Goal: Task Accomplishment & Management: Complete application form

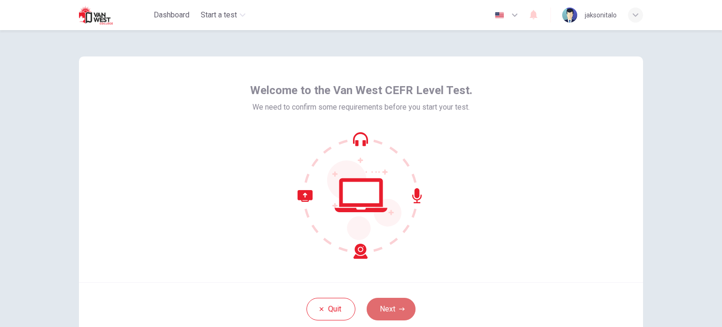
click at [395, 311] on button "Next" at bounding box center [391, 309] width 49 height 23
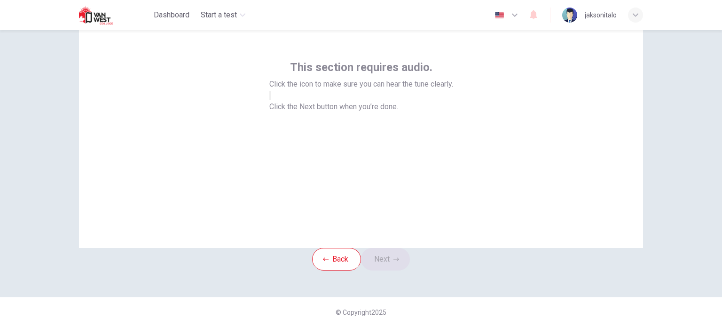
scroll to position [64, 0]
click at [270, 98] on icon "button" at bounding box center [270, 98] width 0 height 0
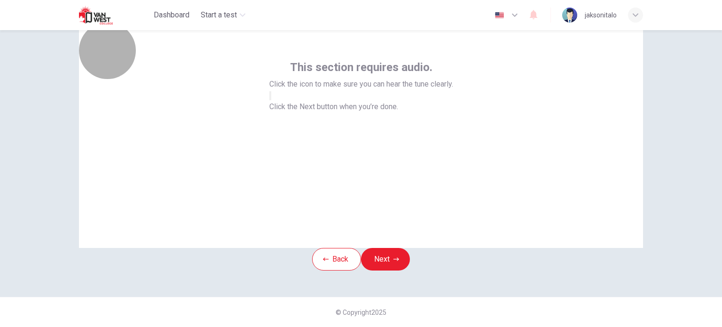
click at [270, 98] on icon "button" at bounding box center [270, 98] width 0 height 0
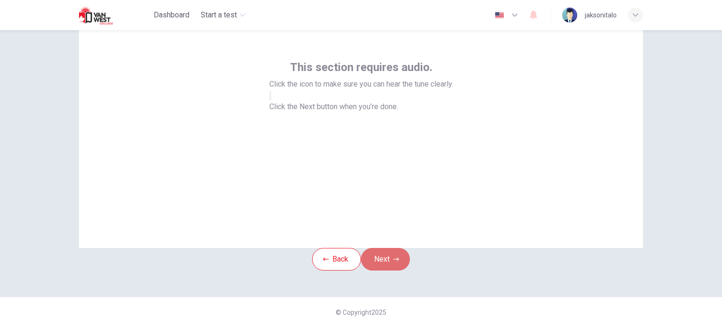
click at [391, 248] on button "Next" at bounding box center [385, 259] width 49 height 23
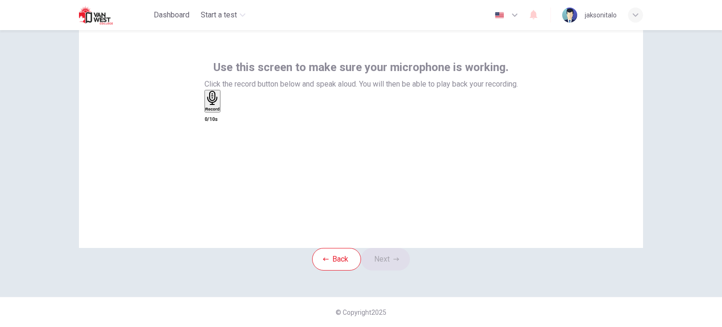
click at [220, 105] on div "Record" at bounding box center [212, 101] width 15 height 21
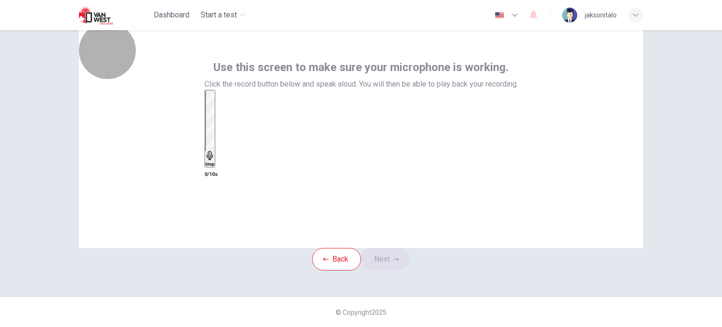
click at [215, 105] on div "Stop" at bounding box center [209, 129] width 9 height 76
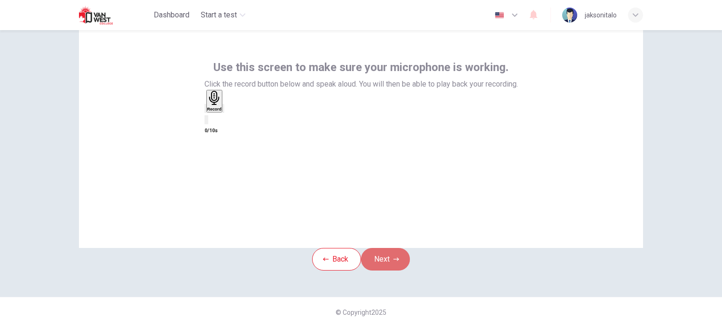
click at [397, 248] on button "Next" at bounding box center [385, 259] width 49 height 23
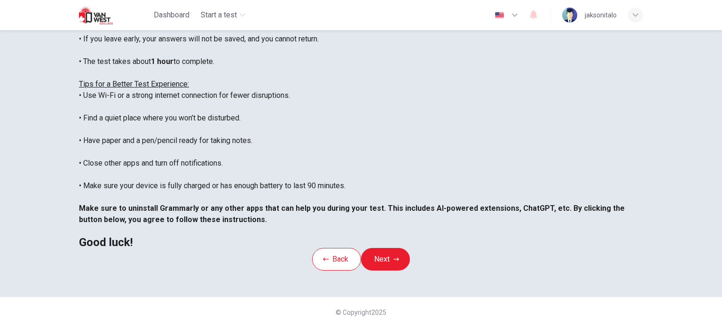
scroll to position [196, 0]
click at [395, 248] on button "Next" at bounding box center [385, 259] width 49 height 23
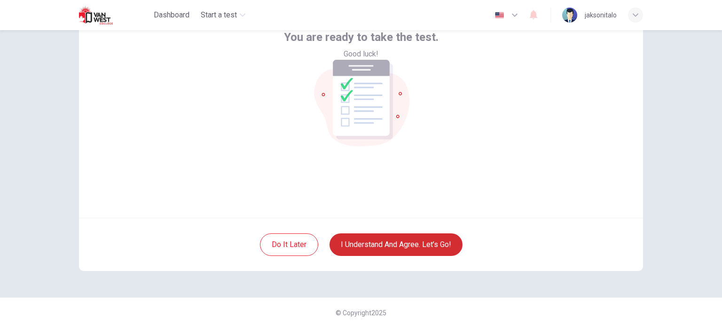
click at [440, 246] on button "I understand and agree. Let’s go!" at bounding box center [396, 244] width 133 height 23
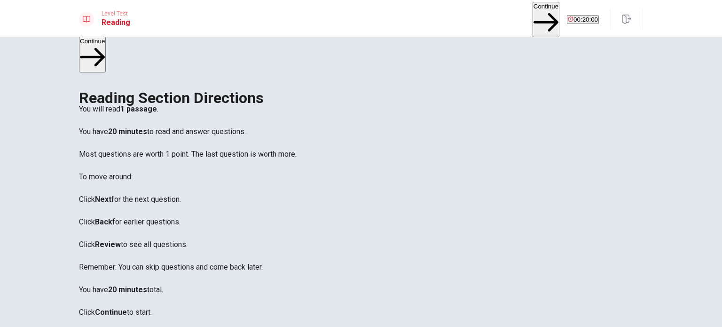
click at [533, 12] on button "Continue" at bounding box center [546, 19] width 27 height 35
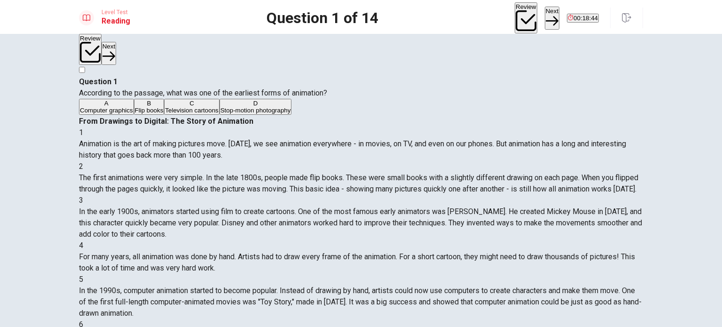
scroll to position [4, 0]
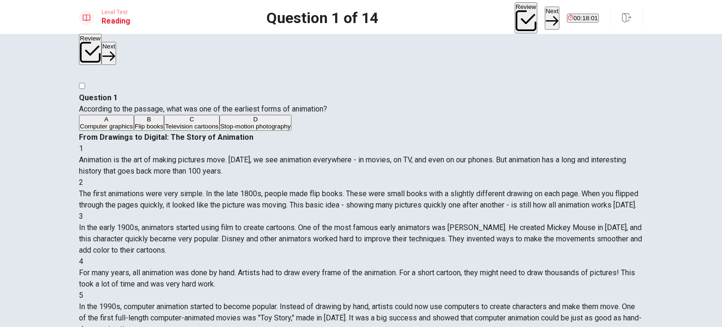
click at [135, 123] on div "B" at bounding box center [149, 119] width 29 height 7
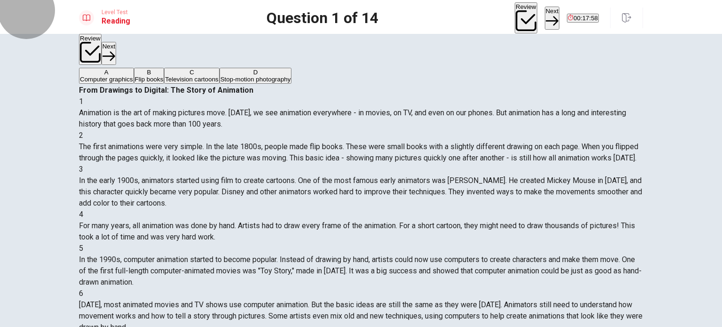
click at [545, 17] on button "Next" at bounding box center [552, 18] width 15 height 23
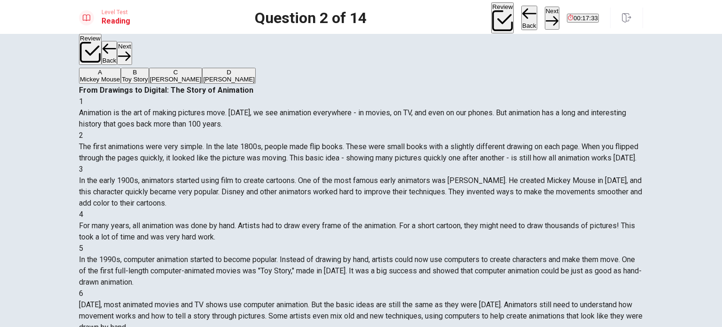
click at [203, 83] on span "[PERSON_NAME]" at bounding box center [229, 79] width 52 height 7
click at [545, 14] on button "Next" at bounding box center [552, 18] width 15 height 23
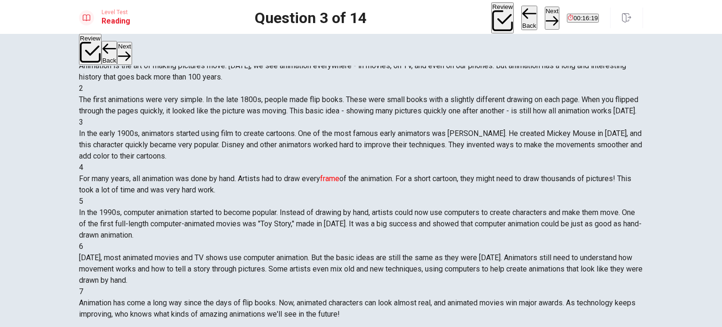
scroll to position [158, 0]
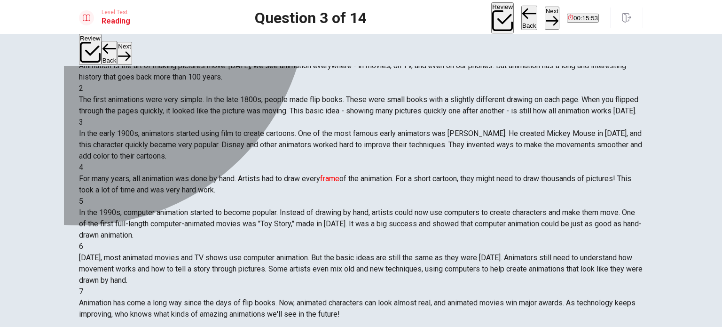
click at [119, 29] on div "C" at bounding box center [138, 25] width 38 height 7
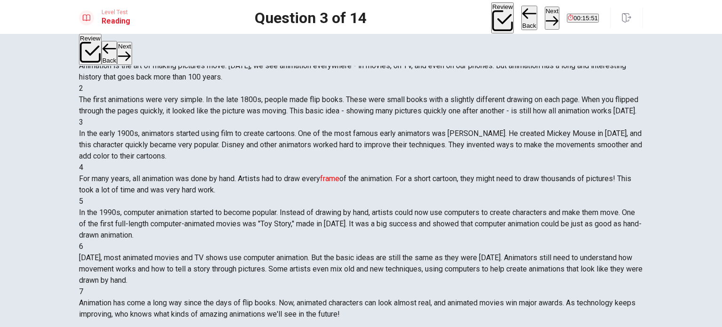
click at [545, 12] on button "Next" at bounding box center [552, 18] width 15 height 23
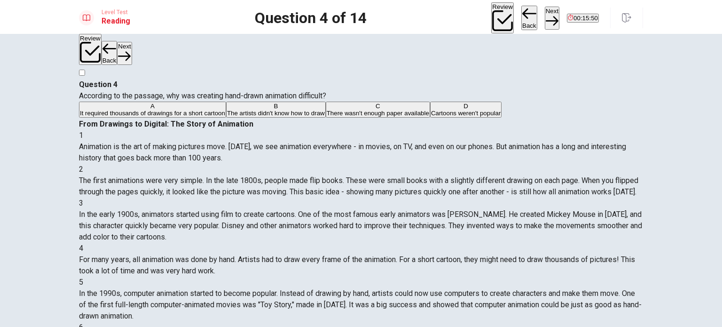
scroll to position [0, 0]
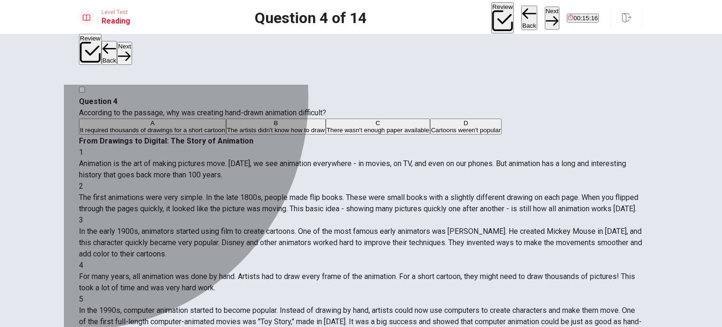
click at [327, 126] on div "C" at bounding box center [378, 122] width 102 height 7
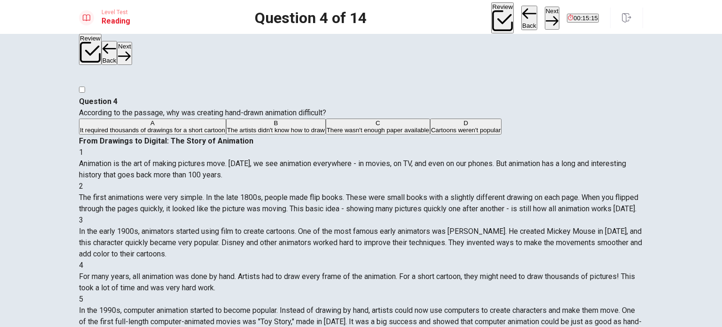
click at [545, 17] on button "Next" at bounding box center [552, 18] width 15 height 23
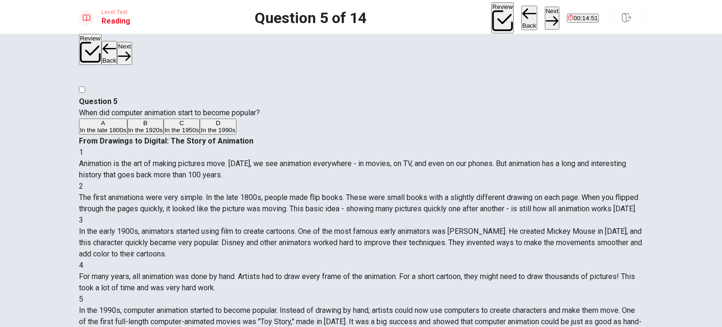
click at [201, 126] on div "D" at bounding box center [218, 122] width 34 height 7
click at [546, 16] on icon "button" at bounding box center [552, 20] width 13 height 9
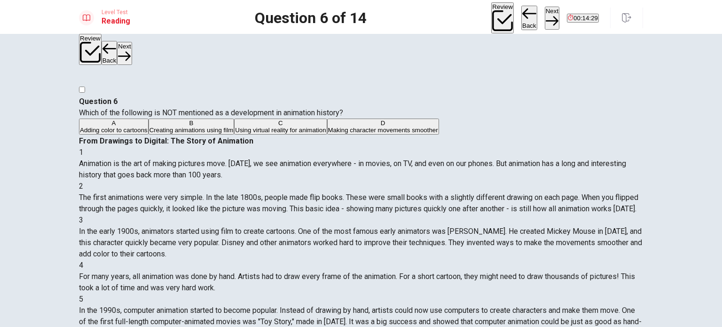
click at [328, 126] on div "D" at bounding box center [383, 122] width 110 height 7
click at [545, 18] on button "Next" at bounding box center [552, 18] width 15 height 23
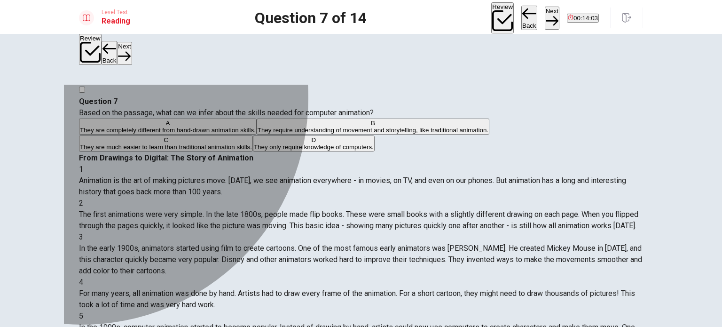
click at [114, 126] on div "A" at bounding box center [168, 122] width 176 height 7
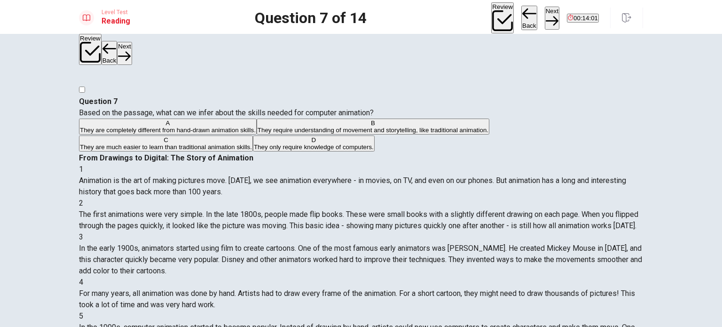
click at [545, 17] on button "Next" at bounding box center [552, 18] width 15 height 23
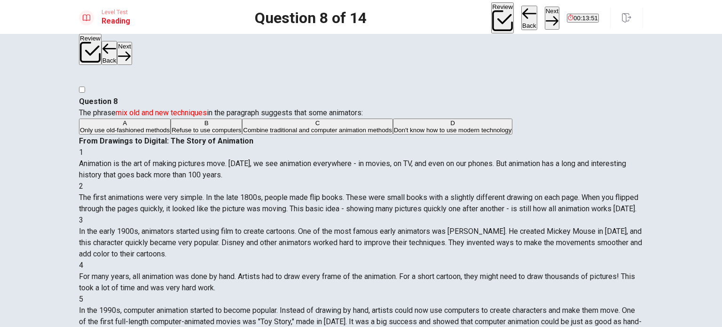
click at [394, 133] on span "Don't know how to use modern technology" at bounding box center [453, 129] width 118 height 7
click at [545, 15] on button "Next" at bounding box center [552, 18] width 15 height 23
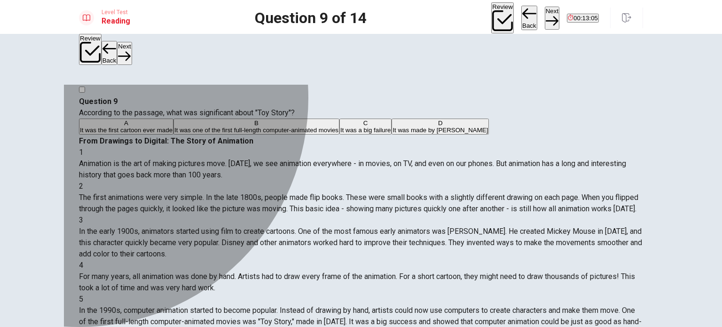
click at [174, 126] on div "B" at bounding box center [256, 122] width 164 height 7
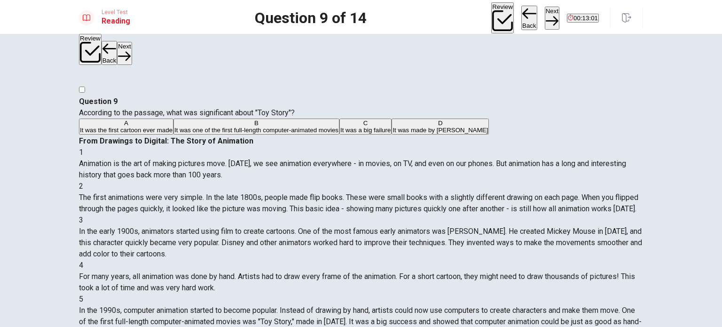
click at [545, 20] on button "Next" at bounding box center [552, 18] width 15 height 23
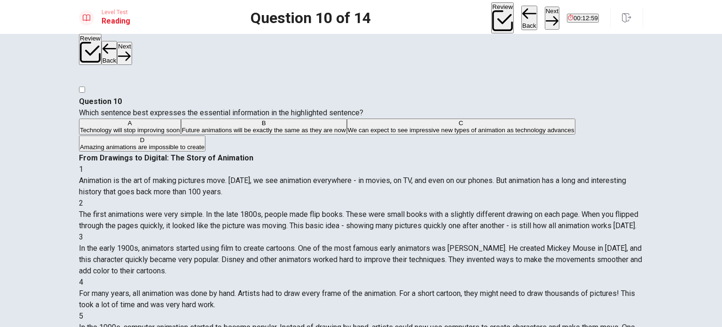
click at [230, 133] on span "Future animations will be exactly the same as they are now" at bounding box center [264, 129] width 164 height 7
click at [545, 11] on button "Next" at bounding box center [552, 18] width 15 height 23
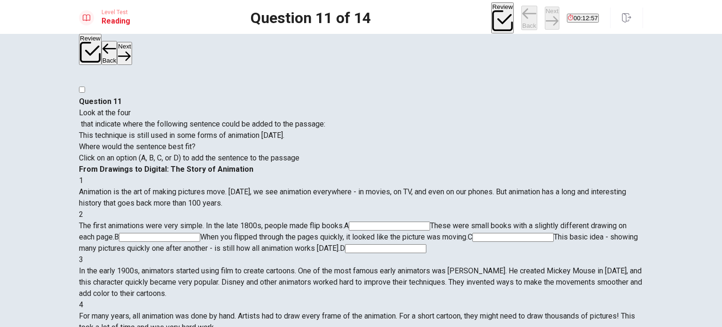
scroll to position [46, 0]
click at [160, 118] on div at bounding box center [202, 118] width 246 height 0
click at [423, 221] on input at bounding box center [389, 225] width 81 height 9
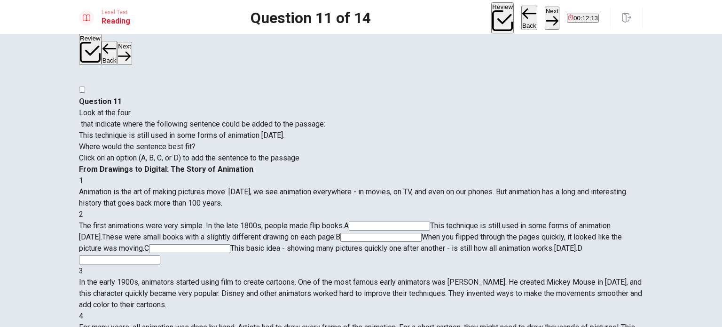
drag, startPoint x: 423, startPoint y: 111, endPoint x: 393, endPoint y: 106, distance: 29.5
click at [393, 220] on div "The first animations were very simple. In the late 1800s, people made flip book…" at bounding box center [361, 242] width 564 height 45
click at [545, 17] on button "Next" at bounding box center [552, 18] width 15 height 23
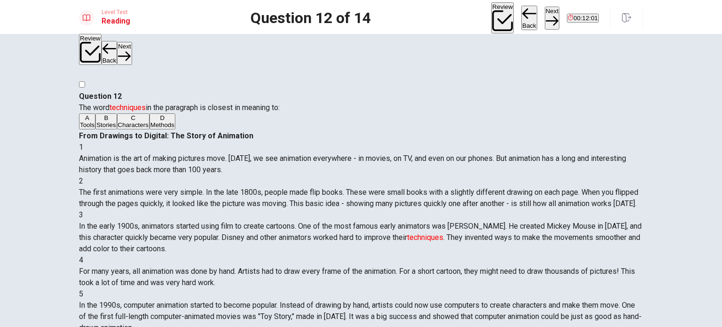
scroll to position [0, 0]
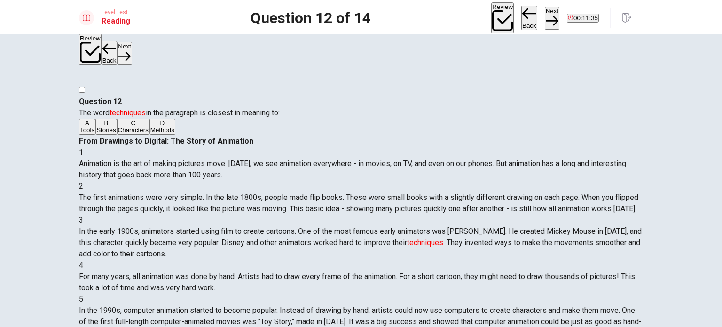
click at [150, 126] on div "D" at bounding box center [162, 122] width 24 height 7
click at [545, 16] on button "Next" at bounding box center [552, 18] width 15 height 23
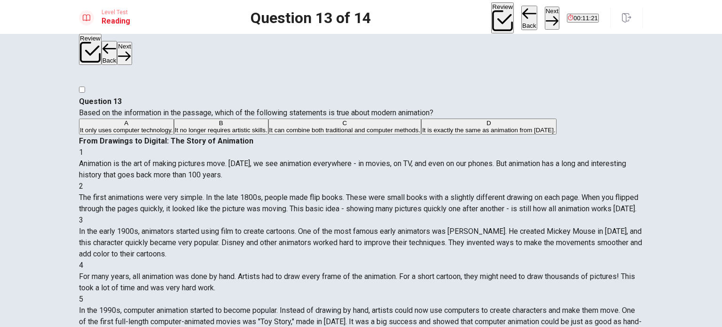
click at [269, 133] on span "It can combine both traditional and computer methods." at bounding box center [344, 129] width 151 height 7
click at [545, 12] on button "Next" at bounding box center [552, 18] width 15 height 23
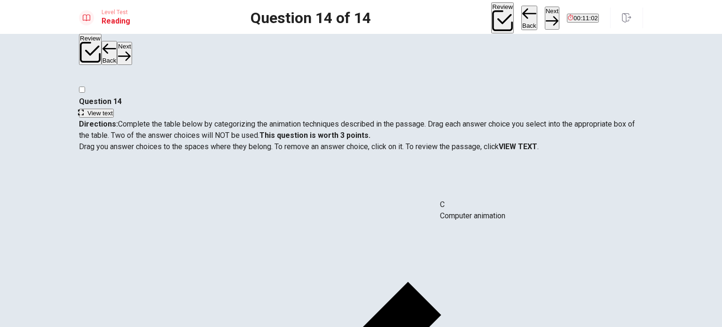
drag, startPoint x: 149, startPoint y: 288, endPoint x: 497, endPoint y: 217, distance: 355.4
drag, startPoint x: 144, startPoint y: 215, endPoint x: 299, endPoint y: 224, distance: 154.9
drag, startPoint x: 152, startPoint y: 215, endPoint x: 343, endPoint y: 261, distance: 195.8
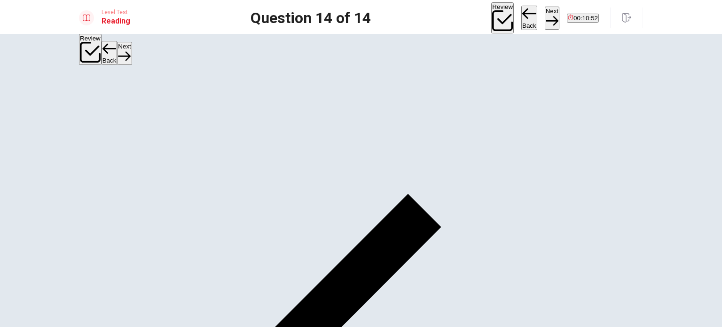
scroll to position [94, 0]
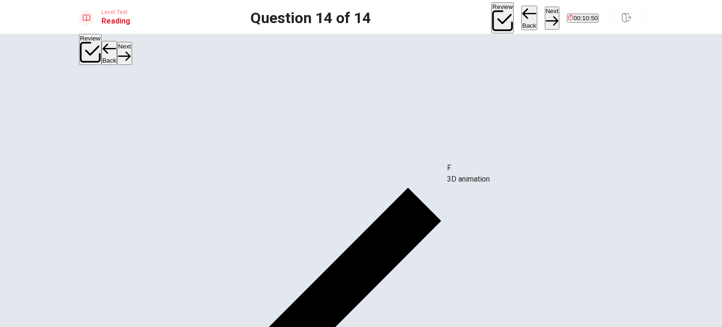
drag, startPoint x: 153, startPoint y: 195, endPoint x: 507, endPoint y: 181, distance: 354.2
drag, startPoint x: 176, startPoint y: 197, endPoint x: 562, endPoint y: 211, distance: 386.6
drag, startPoint x: 152, startPoint y: 195, endPoint x: 502, endPoint y: 194, distance: 350.2
drag, startPoint x: 155, startPoint y: 118, endPoint x: 315, endPoint y: 202, distance: 180.6
drag, startPoint x: 156, startPoint y: 120, endPoint x: 528, endPoint y: 214, distance: 383.6
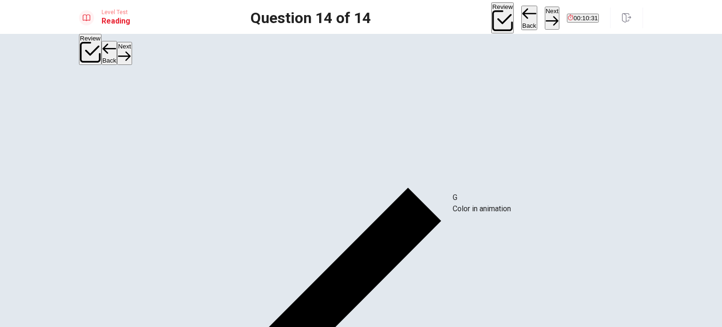
drag, startPoint x: 144, startPoint y: 161, endPoint x: 505, endPoint y: 214, distance: 364.4
drag, startPoint x: 158, startPoint y: 121, endPoint x: 525, endPoint y: 209, distance: 376.9
drag, startPoint x: 162, startPoint y: 154, endPoint x: 574, endPoint y: 214, distance: 416.6
drag, startPoint x: 333, startPoint y: 165, endPoint x: 155, endPoint y: 177, distance: 178.1
drag, startPoint x: 171, startPoint y: 157, endPoint x: 352, endPoint y: 213, distance: 189.7
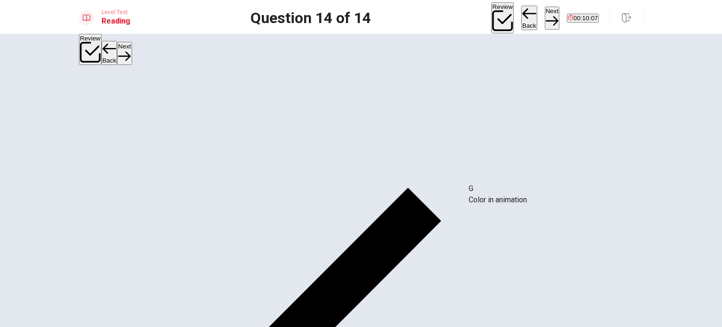
drag, startPoint x: 180, startPoint y: 156, endPoint x: 556, endPoint y: 201, distance: 378.3
click at [545, 18] on button "Next" at bounding box center [552, 18] width 15 height 23
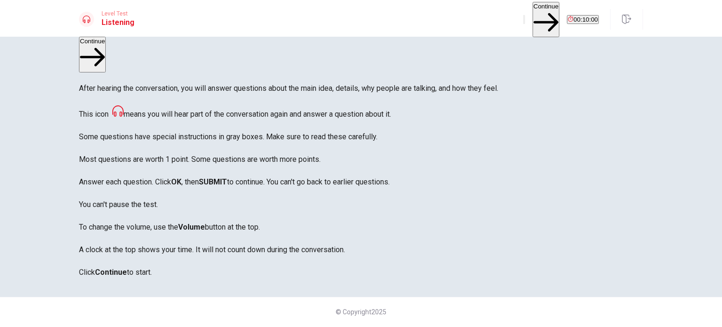
click at [533, 17] on button "Continue" at bounding box center [546, 19] width 27 height 35
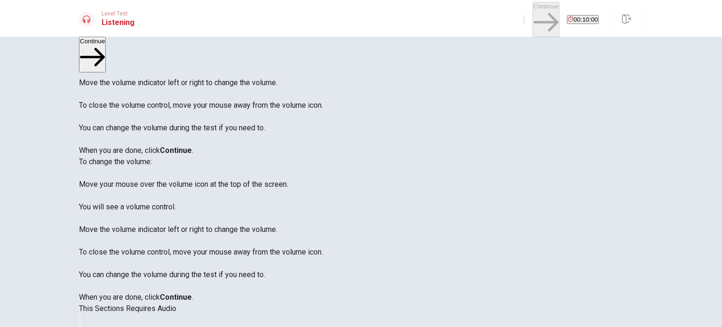
scroll to position [24, 0]
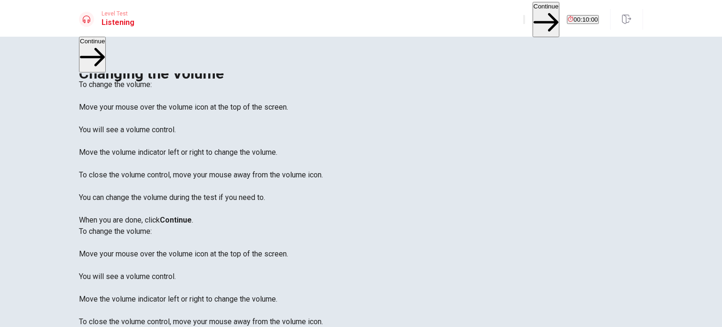
click at [533, 16] on button "Continue" at bounding box center [546, 19] width 27 height 35
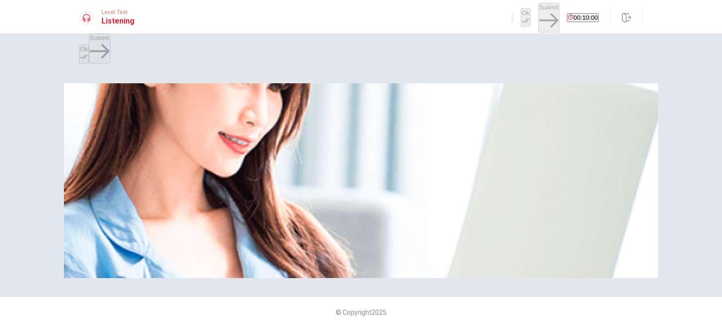
scroll to position [0, 0]
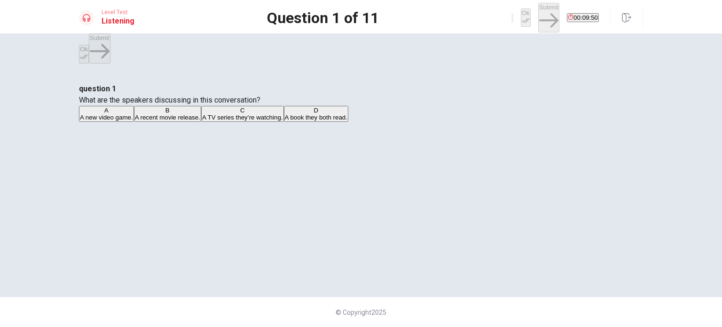
click at [298, 121] on span "A book they both read." at bounding box center [316, 117] width 63 height 7
click at [522, 17] on icon "button" at bounding box center [526, 20] width 8 height 8
click at [538, 17] on button "Submit" at bounding box center [548, 18] width 21 height 30
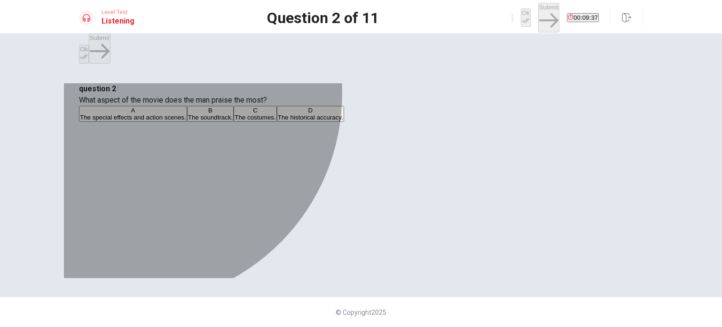
click at [233, 121] on span "The soundtrack." at bounding box center [210, 117] width 45 height 7
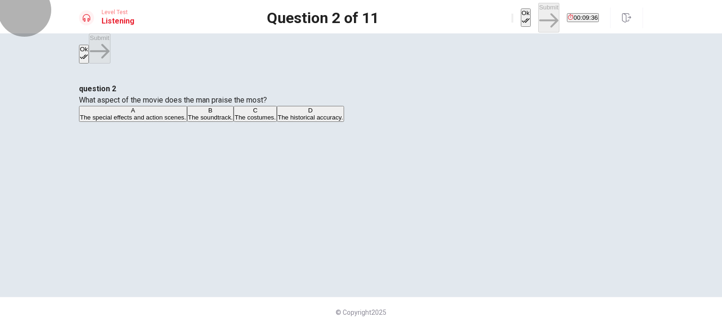
click at [522, 16] on icon "button" at bounding box center [526, 20] width 8 height 8
click at [538, 17] on button "Submit" at bounding box center [548, 18] width 21 height 30
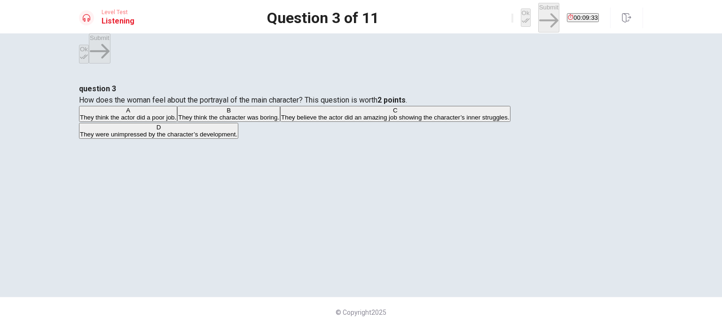
click at [338, 121] on span "They believe the actor did an amazing job showing the character’s inner struggl…" at bounding box center [395, 117] width 228 height 7
click at [521, 19] on button "Ok" at bounding box center [526, 17] width 10 height 18
click at [538, 20] on button "Submit" at bounding box center [548, 18] width 21 height 30
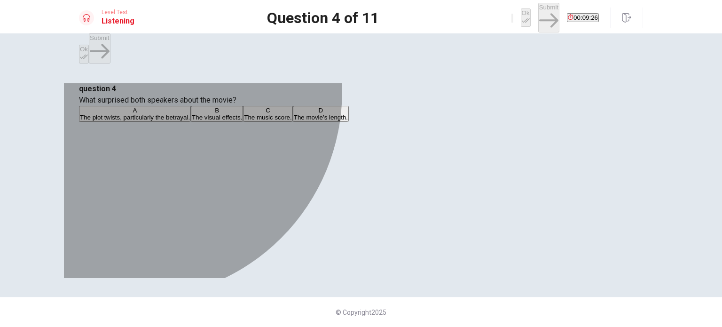
click at [242, 121] on span "The visual effects." at bounding box center [217, 117] width 50 height 7
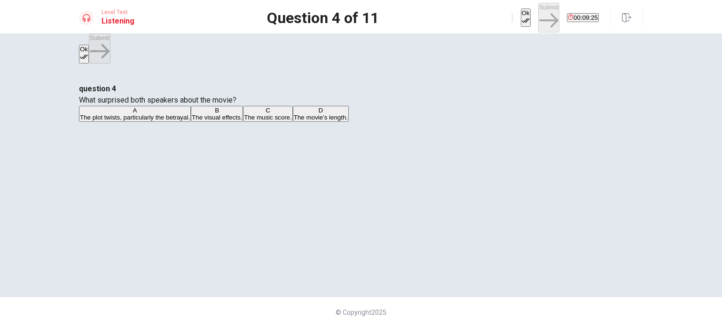
click at [521, 19] on button "Ok" at bounding box center [526, 17] width 10 height 18
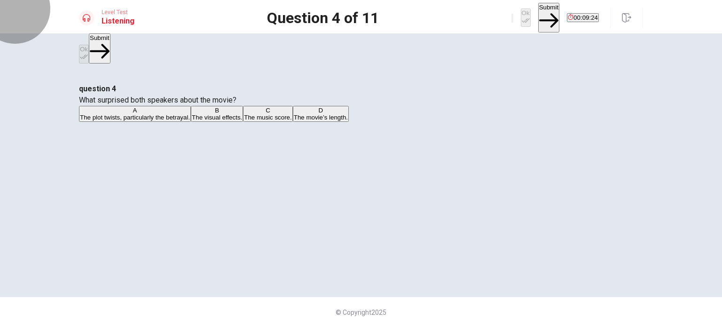
click at [538, 15] on button "Submit" at bounding box center [548, 18] width 21 height 30
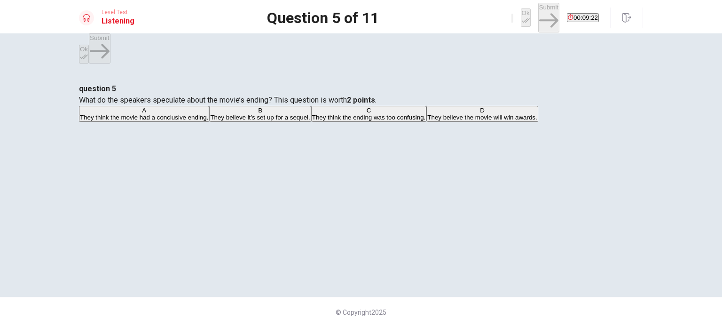
click at [310, 121] on span "They believe it’s set up for a sequel." at bounding box center [260, 117] width 100 height 7
click at [521, 19] on button "Ok" at bounding box center [526, 17] width 10 height 18
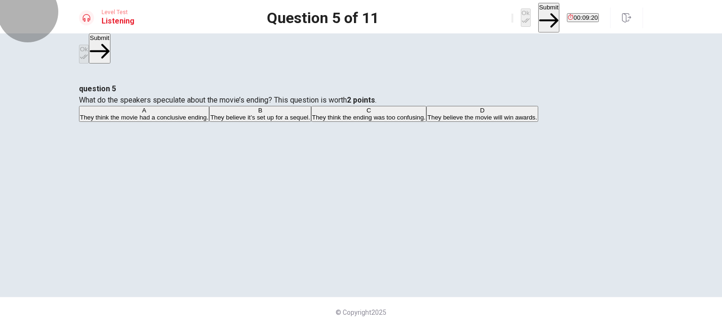
click at [538, 18] on button "Submit" at bounding box center [548, 18] width 21 height 30
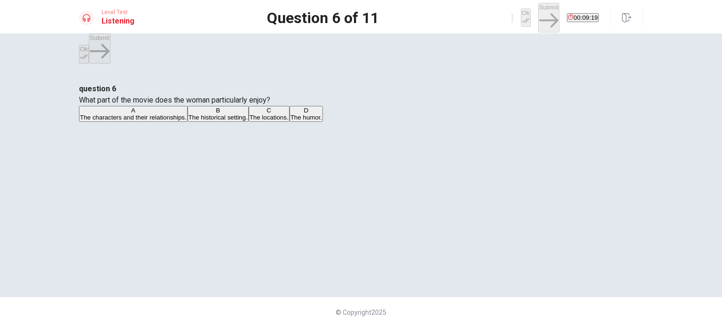
click at [248, 121] on span "The historical setting." at bounding box center [217, 117] width 59 height 7
click at [521, 18] on button "Ok" at bounding box center [526, 17] width 10 height 18
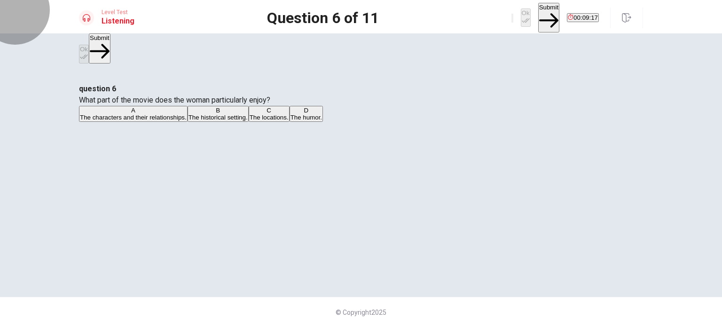
click at [538, 16] on button "Submit" at bounding box center [548, 18] width 21 height 30
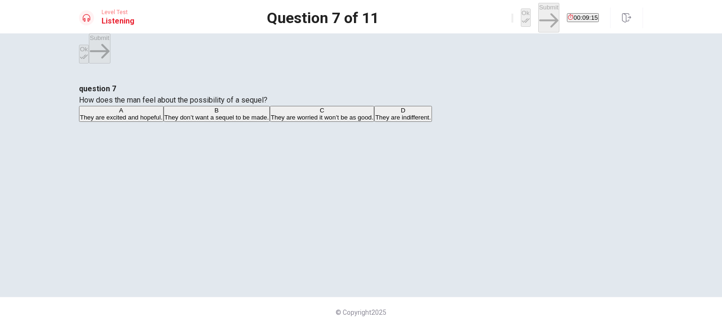
click at [311, 121] on span "They are worried it won’t be as good." at bounding box center [322, 117] width 103 height 7
click at [521, 19] on button "Ok" at bounding box center [526, 17] width 10 height 18
click at [538, 22] on button "Submit" at bounding box center [548, 18] width 21 height 30
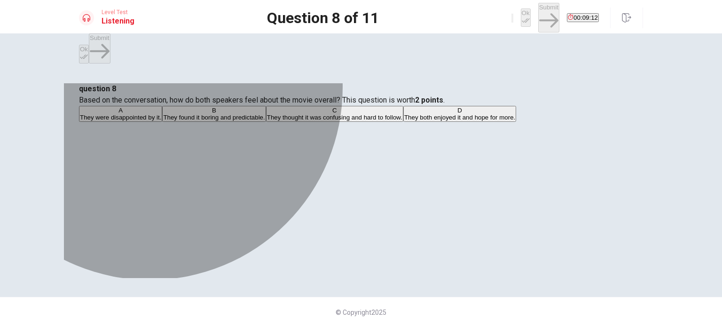
click at [266, 122] on button "B They found it boring and predictable." at bounding box center [213, 114] width 103 height 16
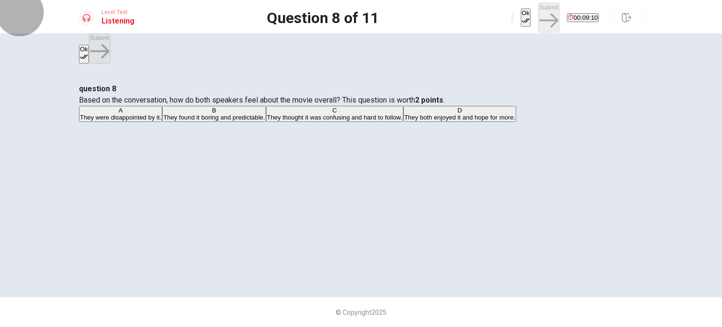
click at [521, 19] on button "Ok" at bounding box center [526, 17] width 10 height 18
click at [538, 11] on button "Submit" at bounding box center [548, 18] width 21 height 30
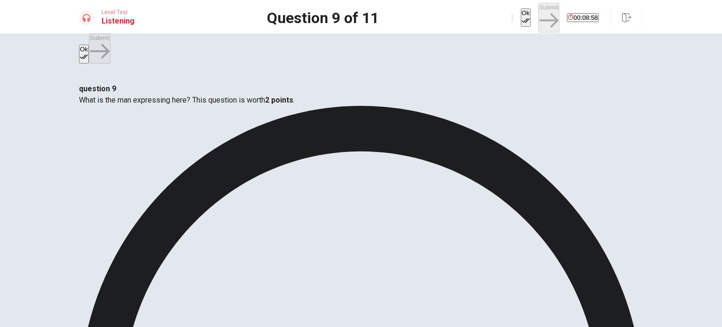
click at [522, 18] on icon "button" at bounding box center [526, 20] width 8 height 8
click at [538, 15] on button "Submit" at bounding box center [548, 18] width 21 height 30
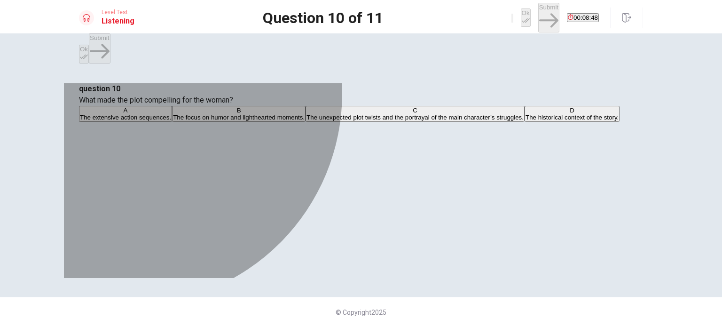
click at [286, 121] on span "The focus on humor and lighthearted moments." at bounding box center [239, 117] width 132 height 7
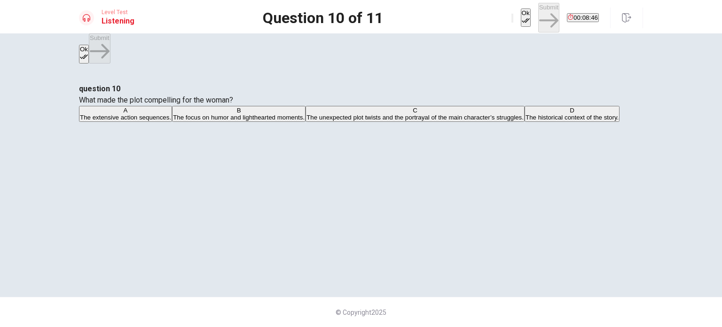
click at [521, 13] on button "Ok" at bounding box center [526, 17] width 10 height 18
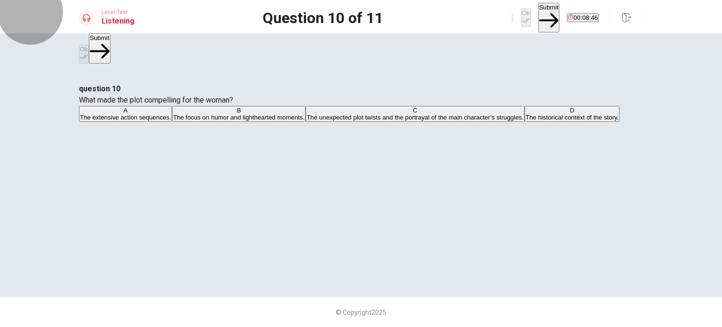
click at [538, 18] on button "Submit" at bounding box center [548, 18] width 21 height 30
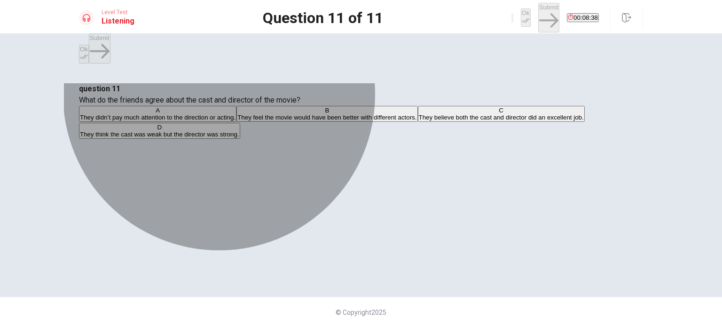
click at [419, 121] on span "They believe both the cast and director did an excellent job." at bounding box center [501, 117] width 165 height 7
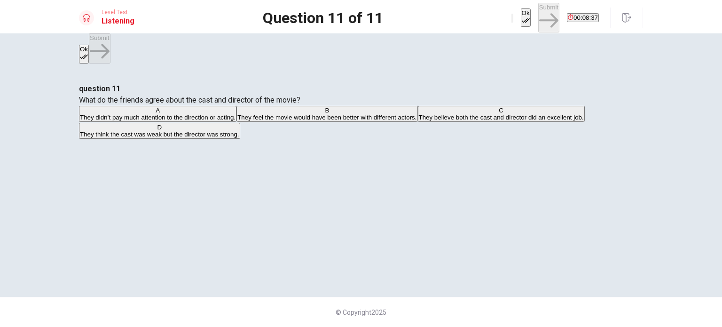
click at [522, 16] on icon "button" at bounding box center [526, 20] width 8 height 8
click at [538, 22] on button "Submit" at bounding box center [548, 18] width 21 height 30
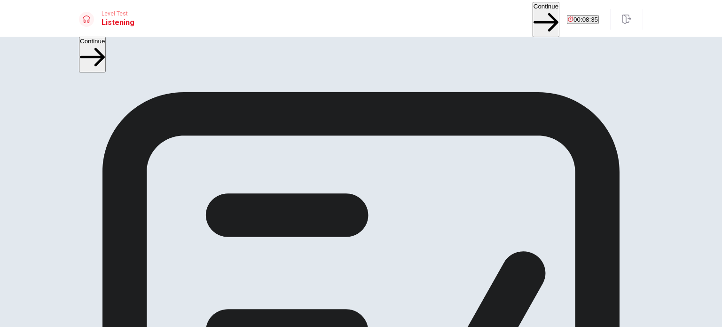
click at [533, 8] on button "Continue" at bounding box center [546, 19] width 27 height 35
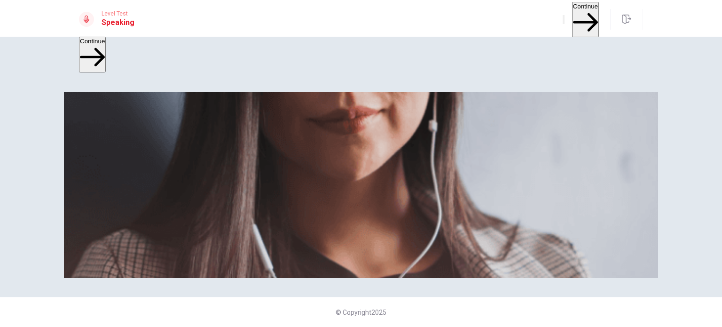
click at [581, 18] on button "Continue" at bounding box center [585, 19] width 27 height 35
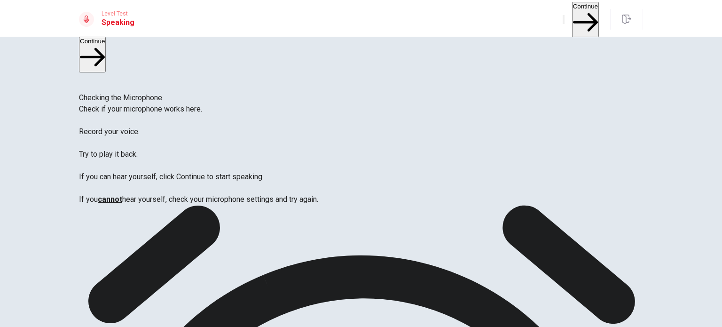
scroll to position [47, 0]
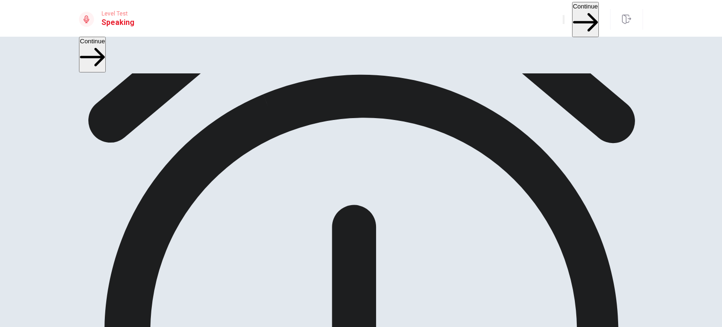
scroll to position [133, 0]
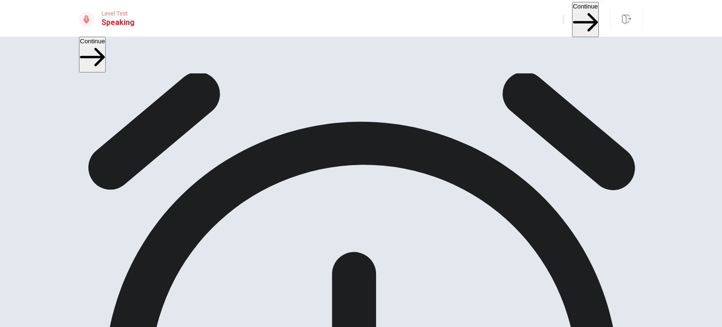
click at [572, 19] on button "Continue" at bounding box center [585, 19] width 27 height 35
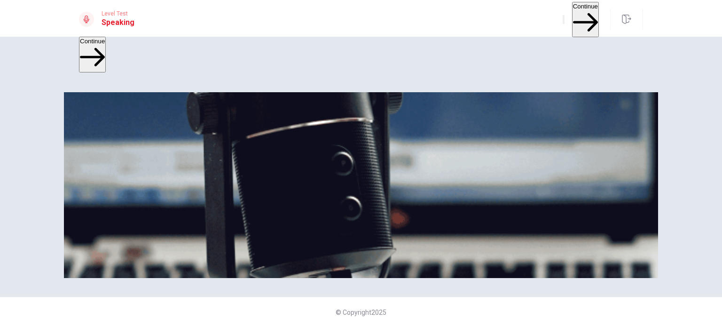
scroll to position [180, 0]
click at [580, 20] on button "Continue" at bounding box center [585, 19] width 27 height 35
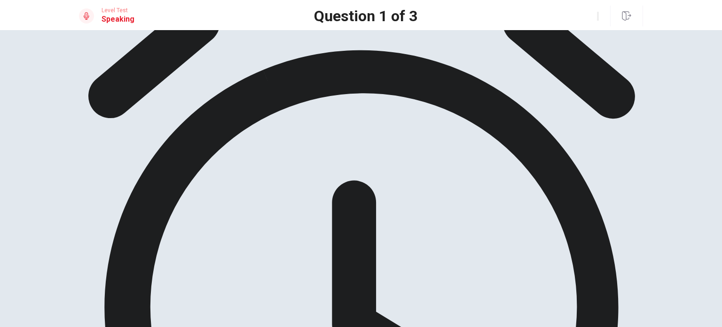
scroll to position [94, 0]
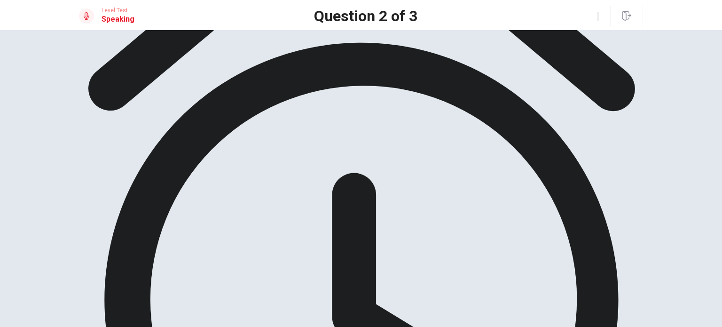
drag, startPoint x: 104, startPoint y: 137, endPoint x: 174, endPoint y: 148, distance: 70.9
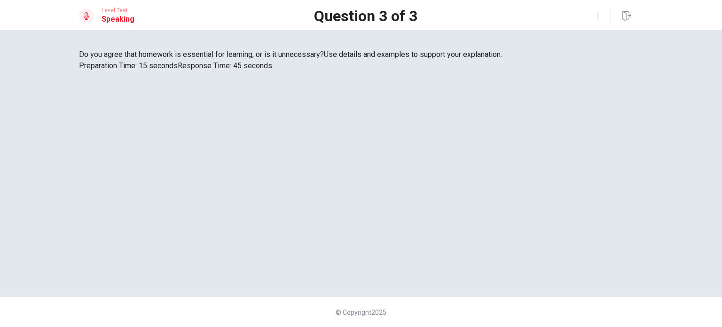
click at [233, 59] on span "Do you agree that homework is essential for learning, or is it unnecessary?" at bounding box center [201, 54] width 245 height 9
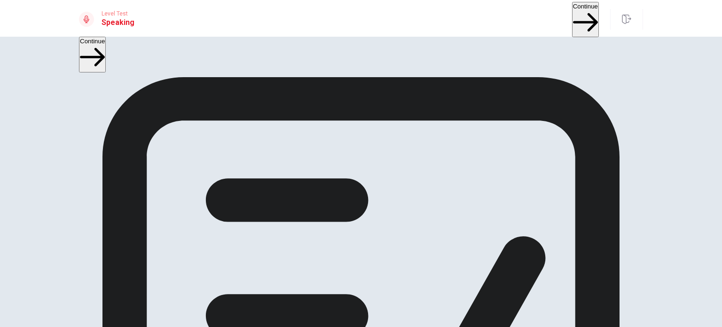
click at [572, 19] on button "Continue" at bounding box center [585, 19] width 27 height 35
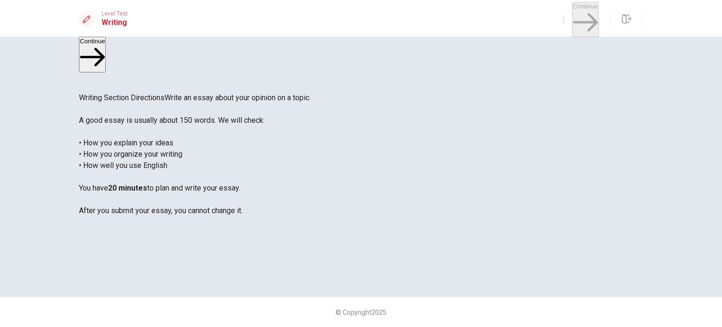
scroll to position [0, 0]
click at [576, 16] on button "Continue" at bounding box center [585, 19] width 27 height 35
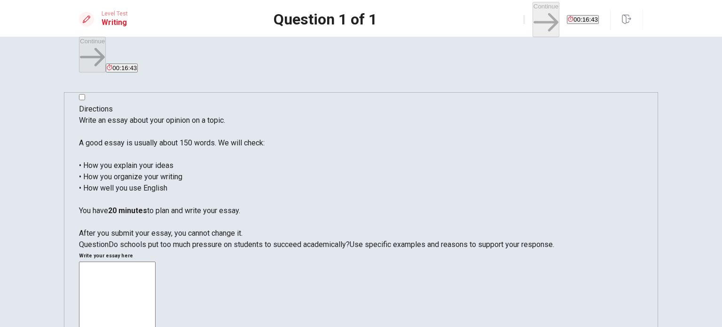
drag, startPoint x: 416, startPoint y: 99, endPoint x: 405, endPoint y: 127, distance: 31.0
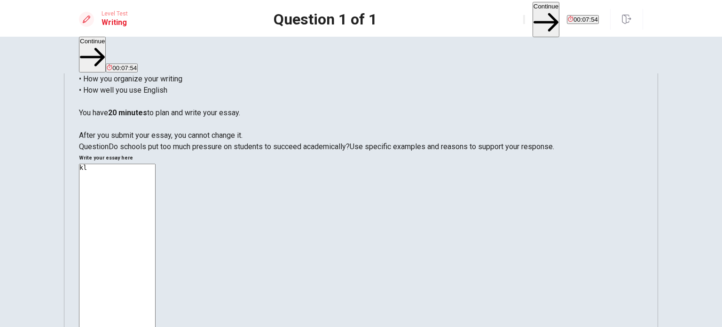
scroll to position [60, 0]
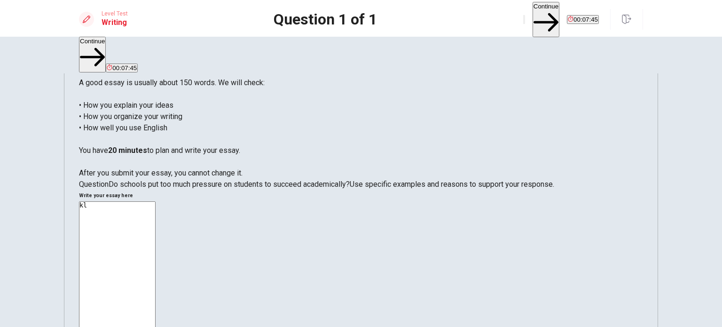
type textarea "k"
click at [156, 201] on textarea at bounding box center [117, 331] width 77 height 260
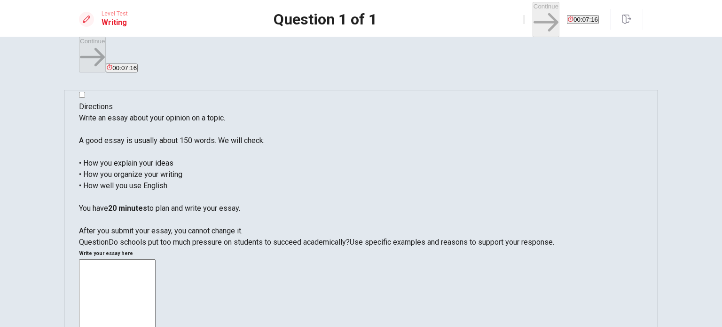
scroll to position [0, 0]
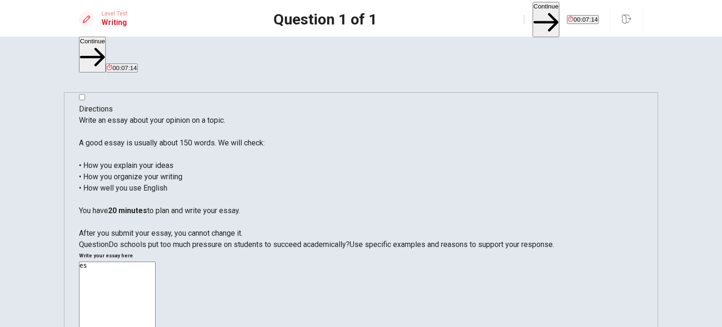
type textarea "e"
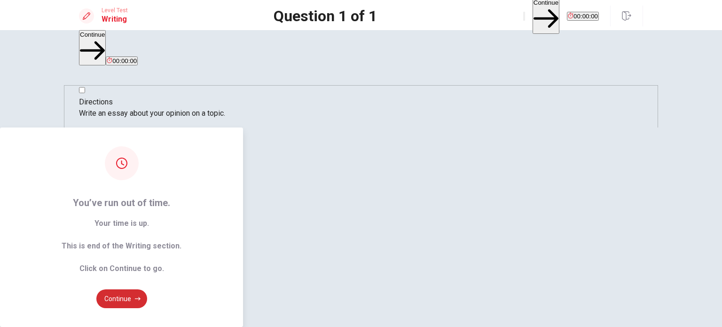
type textarea "Essay In my opinion, schools often put too much pressure on students to succeed…"
click at [147, 289] on button "Continue" at bounding box center [121, 298] width 51 height 19
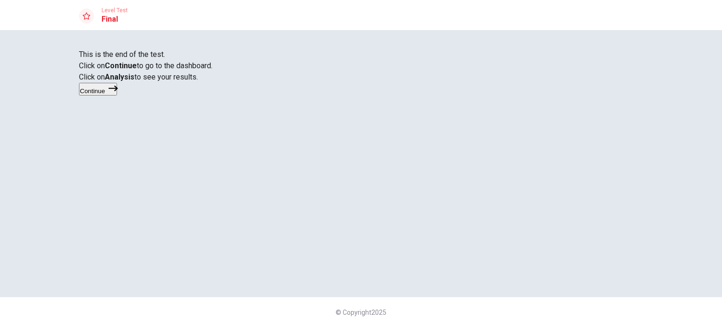
click at [376, 96] on div "Continue" at bounding box center [361, 90] width 564 height 14
click at [118, 91] on icon "button" at bounding box center [113, 89] width 9 height 6
